Goal: Information Seeking & Learning: Learn about a topic

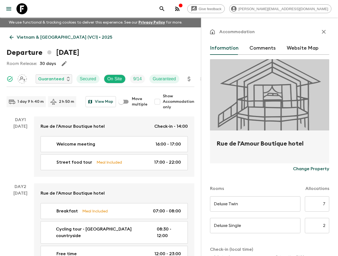
click at [168, 12] on button "search adventures" at bounding box center [162, 8] width 11 height 11
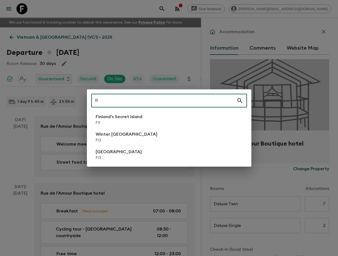
type input "fi2"
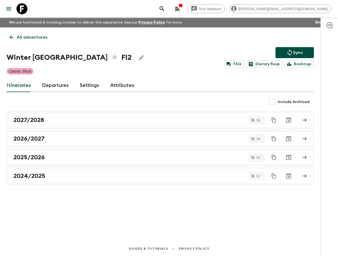
click at [72, 174] on div "2024/2025" at bounding box center [154, 176] width 283 height 7
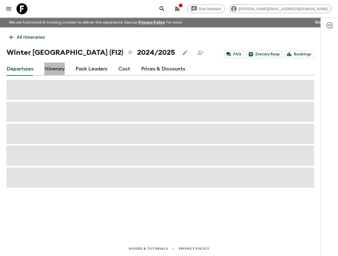
click at [52, 71] on link "Itinerary" at bounding box center [54, 69] width 20 height 13
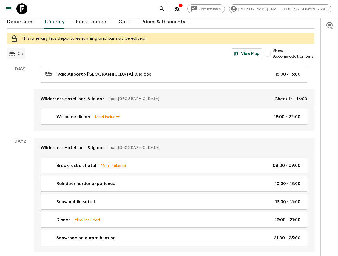
scroll to position [47, 0]
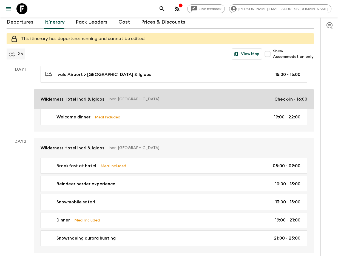
click at [78, 96] on p "Wilderness Hotel Inari & Igloos" at bounding box center [73, 99] width 64 height 7
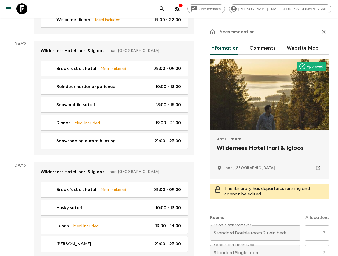
scroll to position [387, 0]
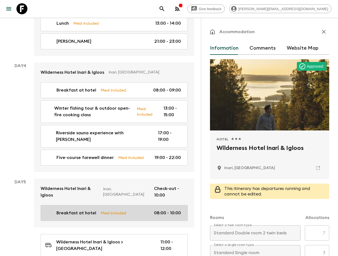
click at [71, 210] on p "Breakfast at hotel" at bounding box center [77, 213] width 40 height 7
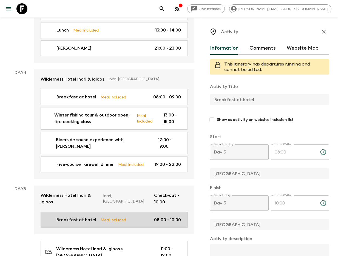
click at [165, 187] on link "Wilderness Hotel Inari & Igloos Inari, [GEOGRAPHIC_DATA] Check-out - 10:00" at bounding box center [114, 199] width 160 height 26
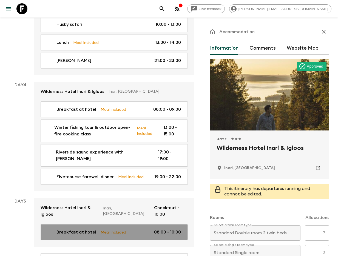
click at [162, 224] on link "Breakfast at hotel Meal Included 08:00 - 10:00" at bounding box center [114, 232] width 147 height 16
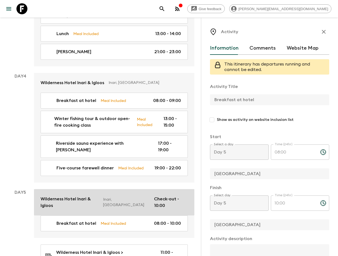
scroll to position [387, 0]
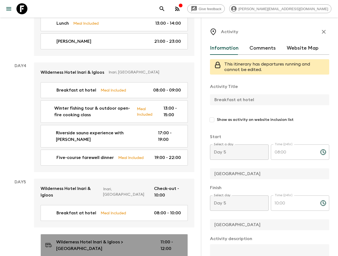
click at [133, 239] on p "Wilderness Hotel Inari & Igloos > [GEOGRAPHIC_DATA]" at bounding box center [103, 245] width 95 height 13
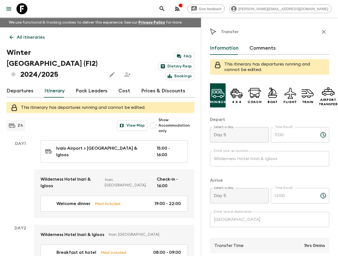
click at [21, 34] on p "All itineraries" at bounding box center [31, 37] width 28 height 7
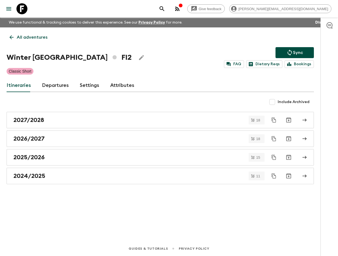
click at [57, 175] on div "2024/2025" at bounding box center [154, 176] width 283 height 7
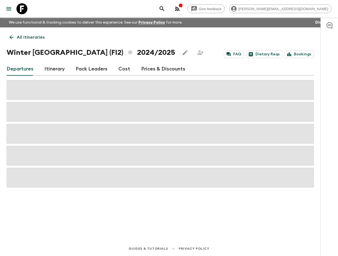
click at [17, 38] on p "All itineraries" at bounding box center [31, 37] width 28 height 7
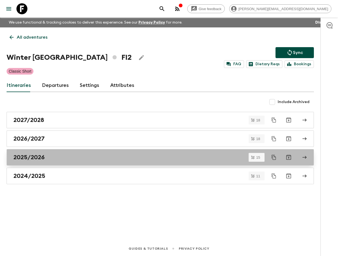
click at [73, 160] on div "2025/2026" at bounding box center [154, 157] width 283 height 7
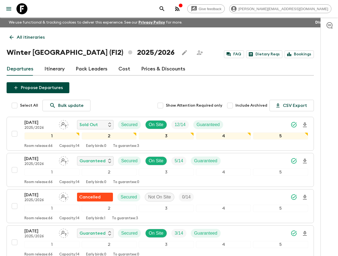
click at [22, 38] on p "All itineraries" at bounding box center [31, 37] width 28 height 7
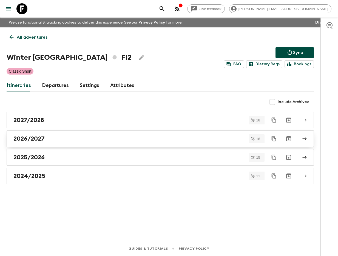
click at [52, 136] on div "2026/2027" at bounding box center [154, 138] width 283 height 7
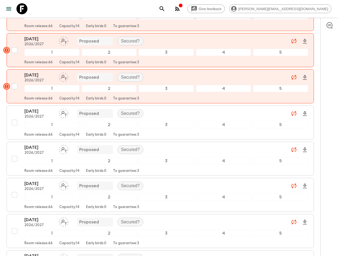
scroll to position [192, 0]
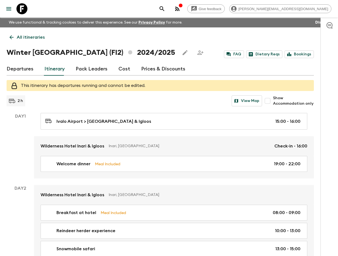
click at [165, 7] on icon "search adventures" at bounding box center [162, 8] width 7 height 7
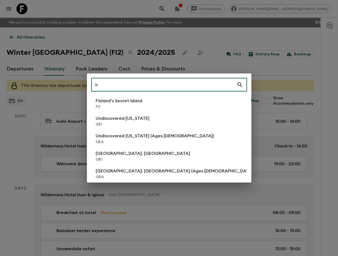
type input "is1"
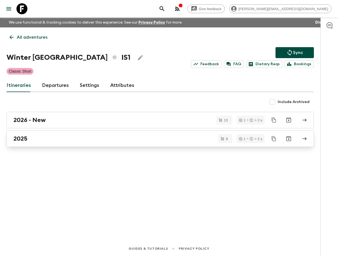
click at [50, 138] on div "2025" at bounding box center [154, 138] width 283 height 7
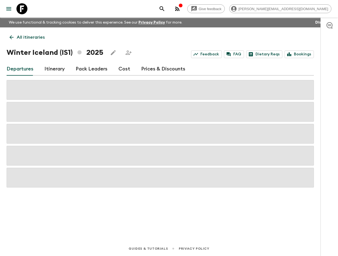
click at [51, 67] on link "Itinerary" at bounding box center [54, 69] width 20 height 13
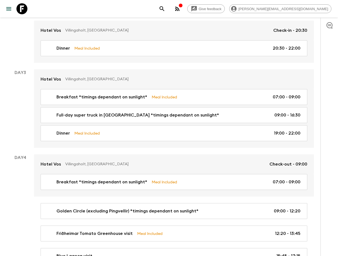
scroll to position [325, 0]
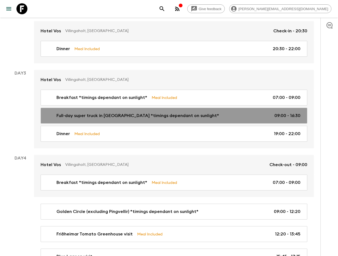
click at [203, 112] on div "Full-day super truck in [GEOGRAPHIC_DATA] *timings dependant on sunlight* 09:00…" at bounding box center [172, 115] width 255 height 7
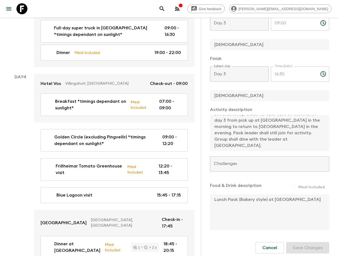
scroll to position [481, 0]
